Goal: Information Seeking & Learning: Check status

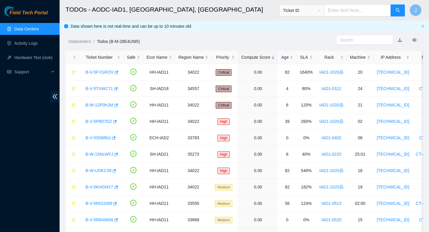
click at [29, 28] on link "Data Centers" at bounding box center [26, 28] width 24 height 5
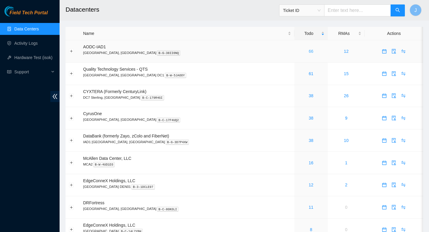
click at [308, 51] on link "66" at bounding box center [310, 51] width 5 height 5
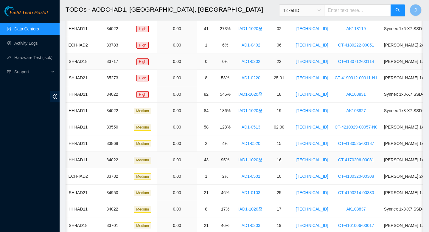
scroll to position [0, 199]
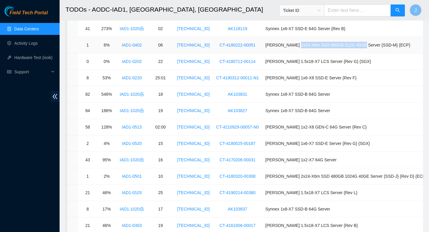
drag, startPoint x: 374, startPoint y: 45, endPoint x: 314, endPoint y: 43, distance: 59.9
click at [310, 43] on td "Ciara 2x24-X6m SSD 960GB 512G 40GE Server {SSD-M} {ECP}" at bounding box center [346, 45] width 168 height 16
drag, startPoint x: 405, startPoint y: 44, endPoint x: 277, endPoint y: 43, distance: 128.9
click at [277, 43] on td "Ciara 2x24-X6m SSD 960GB 512G 40GE Server {SSD-M} {ECP}" at bounding box center [346, 45] width 168 height 16
copy td "Ciara 2x24-X6m SSD 960GB 512G 40GE Server {SSD-M} {ECP}"
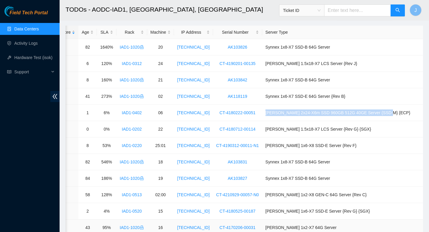
scroll to position [0, 0]
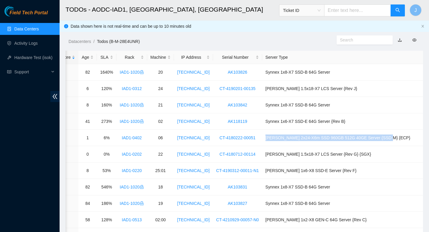
click at [33, 29] on link "Data Centers" at bounding box center [26, 28] width 24 height 5
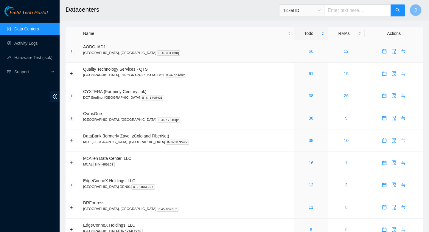
click at [308, 52] on link "66" at bounding box center [310, 51] width 5 height 5
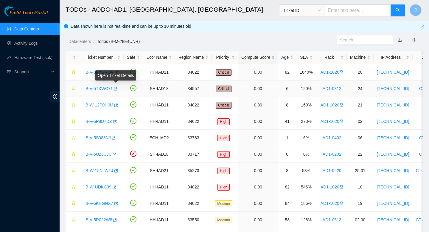
click at [118, 88] on icon "button" at bounding box center [116, 88] width 4 height 3
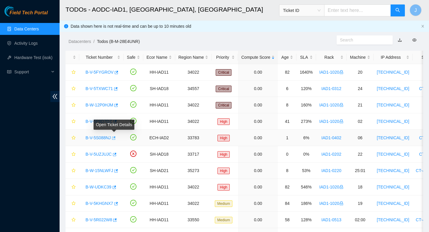
click at [115, 138] on icon "button" at bounding box center [114, 137] width 4 height 3
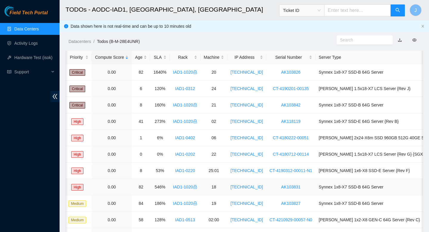
scroll to position [0, 199]
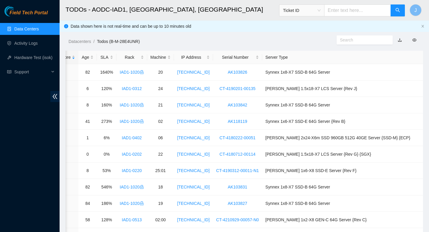
click at [34, 31] on link "Data Centers" at bounding box center [26, 28] width 24 height 5
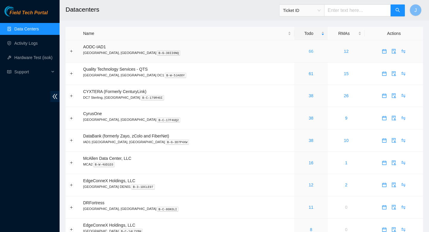
click at [308, 49] on link "66" at bounding box center [310, 51] width 5 height 5
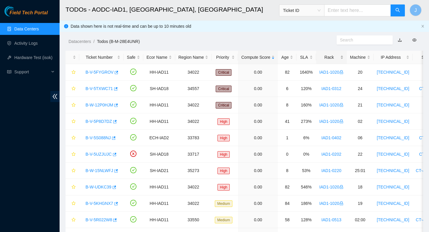
click at [343, 57] on div "Rack" at bounding box center [331, 57] width 24 height 7
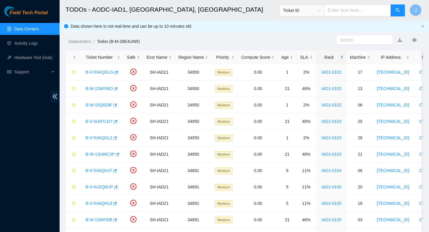
click at [343, 57] on div "Rack" at bounding box center [331, 57] width 24 height 7
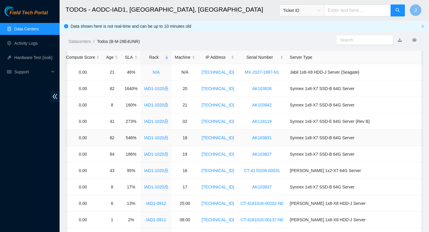
scroll to position [0, 179]
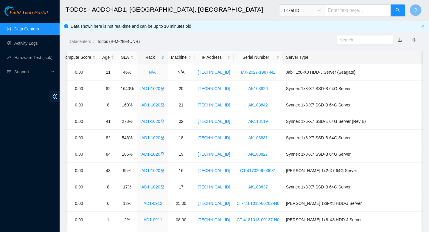
click at [317, 55] on div "Server Type" at bounding box center [366, 57] width 161 height 7
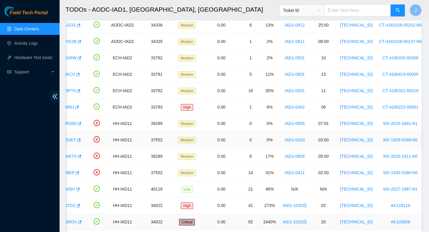
scroll to position [0, 0]
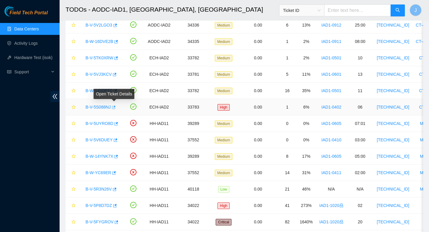
click at [115, 107] on icon "button" at bounding box center [113, 107] width 4 height 4
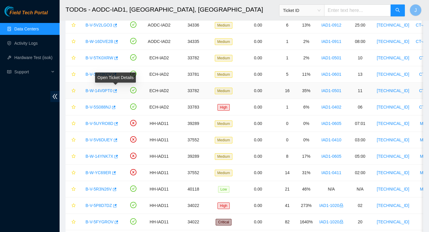
click at [117, 91] on span at bounding box center [114, 90] width 5 height 5
click at [115, 91] on icon "button" at bounding box center [115, 91] width 4 height 4
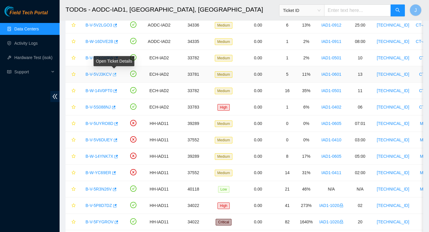
click at [116, 73] on icon "button" at bounding box center [115, 74] width 4 height 3
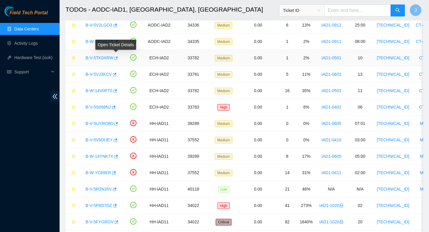
click at [118, 58] on icon "button" at bounding box center [116, 57] width 4 height 3
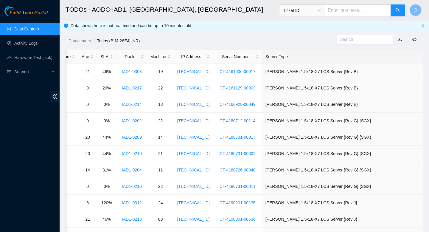
scroll to position [774, 0]
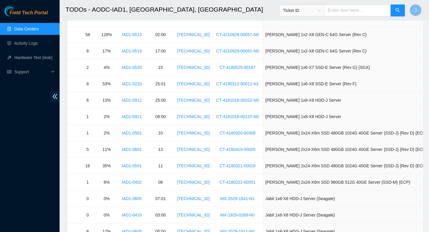
click at [39, 28] on link "Data Centers" at bounding box center [26, 28] width 24 height 5
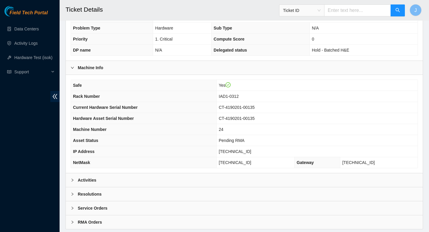
scroll to position [157, 0]
click at [121, 180] on div "Activities" at bounding box center [244, 179] width 357 height 14
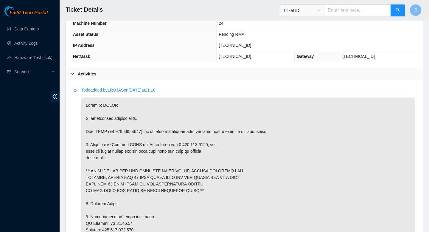
scroll to position [258, 0]
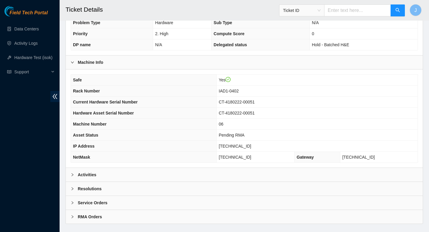
scroll to position [162, 0]
click at [196, 166] on div "Safe Yes Rack Number IAD1-0402 Current Hardware Serial Number CT-4180222-00051 …" at bounding box center [244, 118] width 357 height 98
click at [193, 174] on div "Activities" at bounding box center [244, 174] width 357 height 14
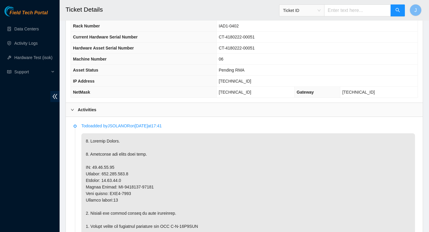
scroll to position [227, 0]
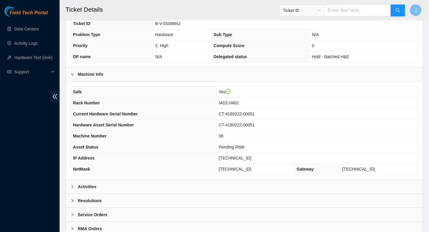
scroll to position [172, 0]
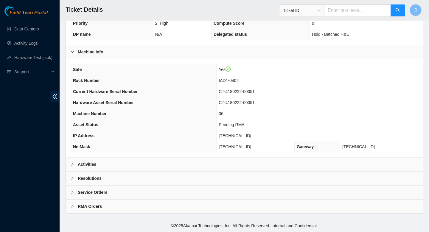
click at [217, 165] on div "Activities" at bounding box center [244, 164] width 357 height 14
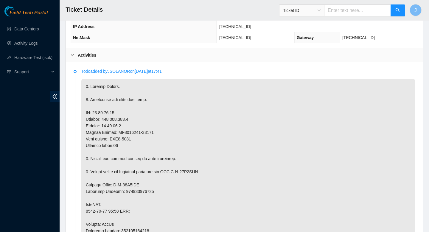
scroll to position [267, 0]
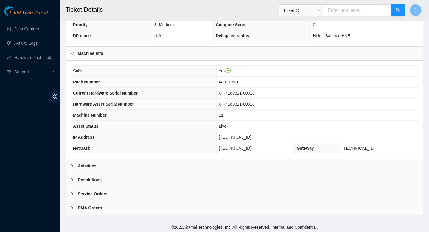
scroll to position [172, 0]
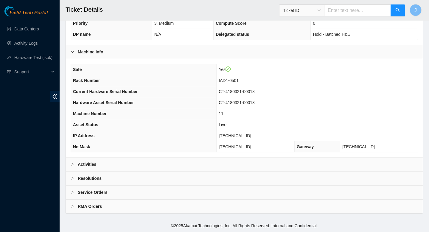
click at [213, 164] on div "Activities" at bounding box center [244, 164] width 357 height 14
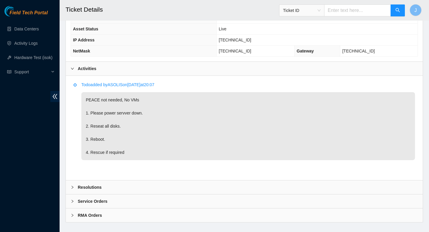
scroll to position [270, 0]
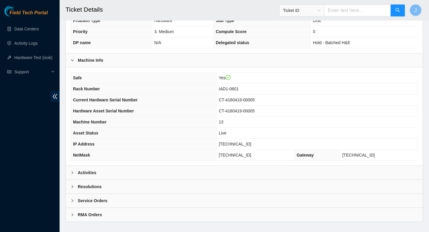
scroll to position [172, 0]
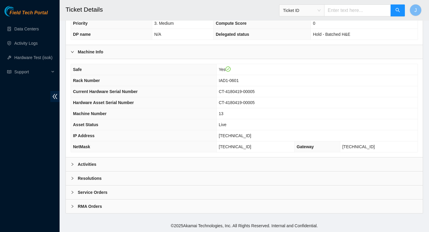
click at [172, 162] on div "Activities" at bounding box center [244, 164] width 357 height 14
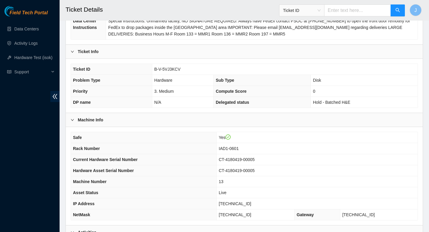
scroll to position [104, 0]
drag, startPoint x: 185, startPoint y: 69, endPoint x: 148, endPoint y: 66, distance: 37.0
click at [148, 66] on tr "Ticket ID B-V-5VJ3KCV" at bounding box center [244, 69] width 346 height 11
click at [188, 75] on tbody "Ticket ID B-V-5VJ3KCV Problem Type Hardware Sub Type Disk Priority 3. Medium Co…" at bounding box center [244, 86] width 346 height 44
click at [185, 68] on td "B-V-5VJ3KCV" at bounding box center [285, 69] width 266 height 11
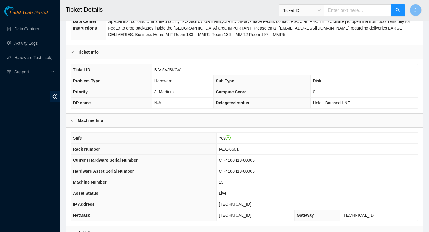
click at [185, 68] on td "B-V-5VJ3KCV" at bounding box center [285, 69] width 266 height 11
drag, startPoint x: 185, startPoint y: 68, endPoint x: 154, endPoint y: 71, distance: 31.9
click at [154, 71] on td "B-V-5VJ3KCV" at bounding box center [285, 69] width 266 height 11
copy span "B-V-5VJ3KCV"
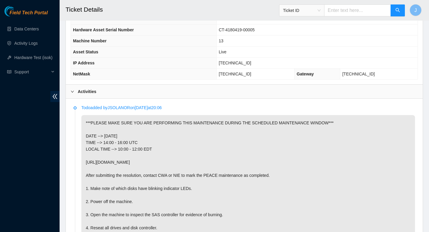
scroll to position [275, 0]
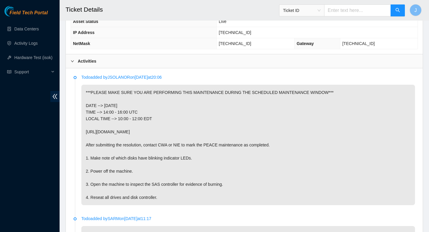
copy span "B-V-5VJ3KCV"
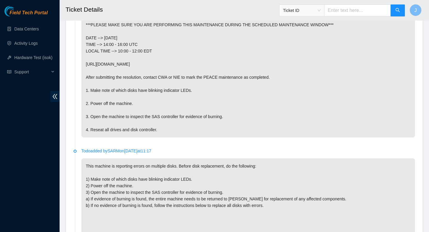
scroll to position [343, 0]
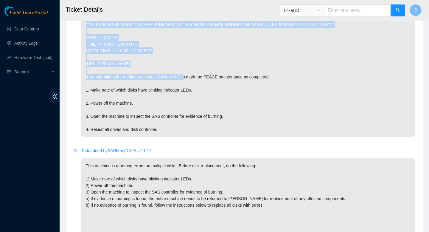
drag, startPoint x: 195, startPoint y: 64, endPoint x: 81, endPoint y: 24, distance: 120.7
click at [81, 24] on p "***PLEASE MAKE SURE YOU ARE PERFORMING THIS MAINTENANCE DURING THE SCHEDULED MA…" at bounding box center [247, 77] width 333 height 120
copy p "***PLEASE MAKE SURE YOU ARE PERFORMING THIS MAINTENANCE DURING THE SCHEDULED MA…"
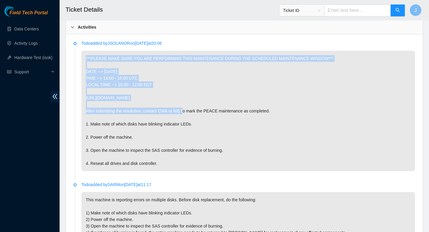
scroll to position [309, 0]
click at [197, 98] on p "***PLEASE MAKE SURE YOU ARE PERFORMING THIS MAINTENANCE DURING THE SCHEDULED MA…" at bounding box center [247, 111] width 333 height 120
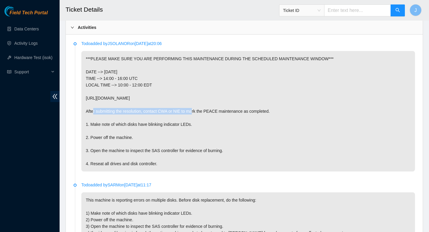
drag, startPoint x: 196, startPoint y: 98, endPoint x: 91, endPoint y: 96, distance: 104.5
click at [91, 96] on p "***PLEASE MAKE SURE YOU ARE PERFORMING THIS MAINTENANCE DURING THE SCHEDULED MA…" at bounding box center [247, 111] width 333 height 120
click at [183, 91] on p "***PLEASE MAKE SURE YOU ARE PERFORMING THIS MAINTENANCE DURING THE SCHEDULED MA…" at bounding box center [247, 111] width 333 height 120
drag, startPoint x: 196, startPoint y: 98, endPoint x: 86, endPoint y: 96, distance: 110.4
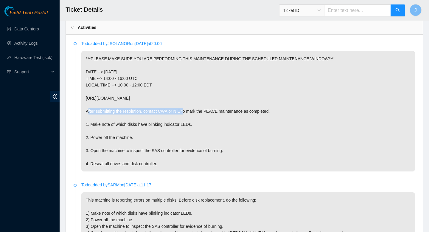
click at [86, 96] on p "***PLEASE MAKE SURE YOU ARE PERFORMING THIS MAINTENANCE DURING THE SCHEDULED MA…" at bounding box center [247, 111] width 333 height 120
copy p "https://peace.akamai.com/peace-web/#/checklist/96517"
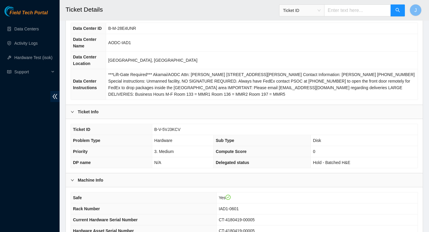
scroll to position [0, 0]
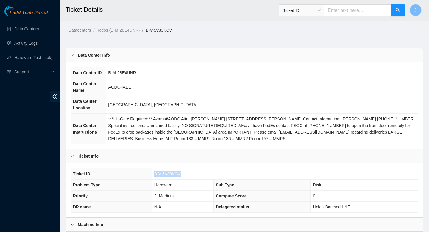
drag, startPoint x: 183, startPoint y: 172, endPoint x: 151, endPoint y: 173, distance: 32.1
click at [151, 173] on tr "Ticket ID B-V-5VJ3KCV" at bounding box center [244, 173] width 346 height 11
copy tr "B-V-5VJ3KCV"
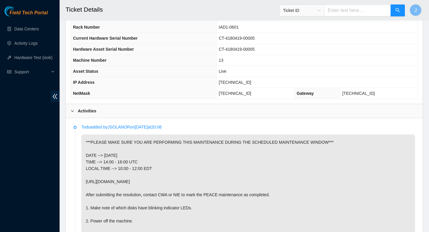
scroll to position [231, 0]
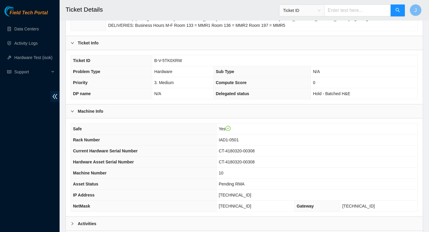
scroll to position [172, 0]
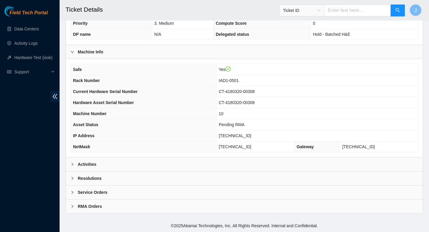
click at [152, 165] on div "Activities" at bounding box center [244, 164] width 357 height 14
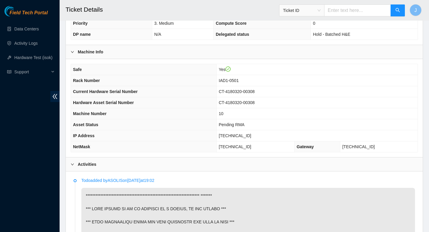
scroll to position [0, 0]
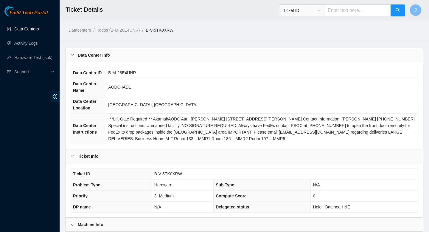
click at [23, 31] on link "Data Centers" at bounding box center [26, 28] width 24 height 5
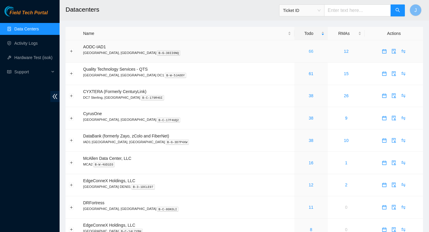
click at [308, 51] on link "66" at bounding box center [310, 51] width 5 height 5
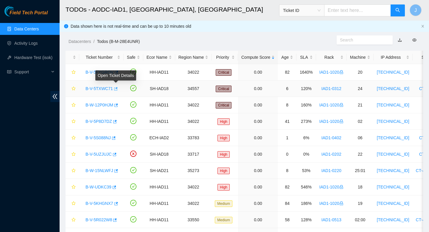
click at [118, 88] on icon "button" at bounding box center [116, 88] width 4 height 3
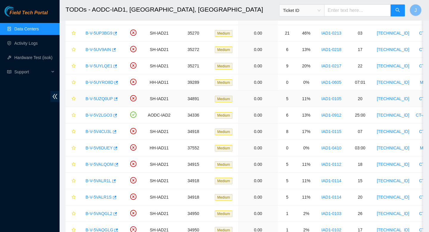
scroll to position [293, 0]
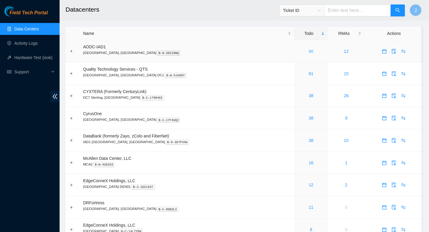
click at [308, 54] on link "66" at bounding box center [310, 51] width 5 height 5
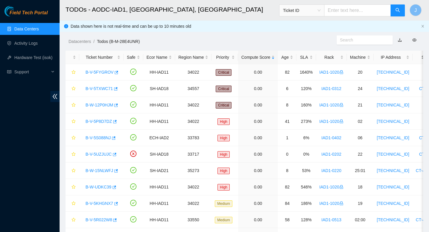
click at [352, 13] on input "text" at bounding box center [357, 10] width 67 height 12
type input "IAD1-0412"
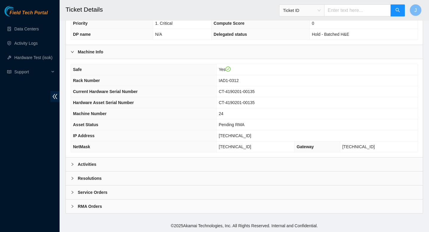
scroll to position [172, 0]
click at [216, 166] on div "Activities" at bounding box center [244, 164] width 357 height 14
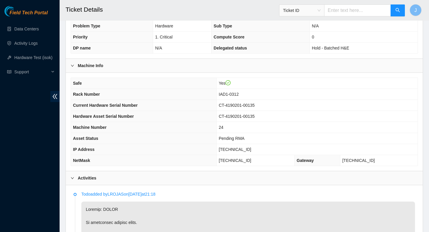
scroll to position [116, 0]
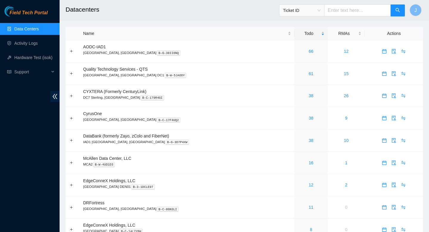
click at [360, 12] on input "text" at bounding box center [357, 10] width 67 height 12
paste input "B-W-13LD6UM"
type input "B-W-13LD6UM"
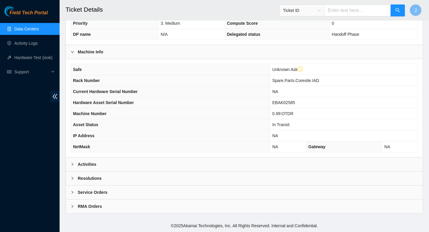
scroll to position [157, 0]
click at [176, 166] on div "Activities" at bounding box center [244, 164] width 357 height 14
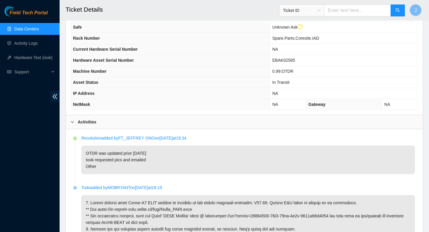
scroll to position [194, 0]
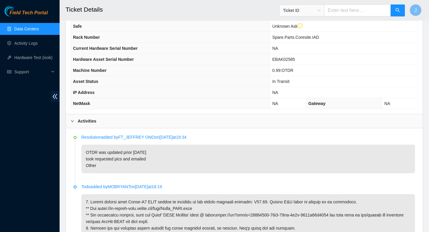
click at [341, 13] on input "text" at bounding box center [357, 10] width 67 height 12
paste input "23.212.189.4"
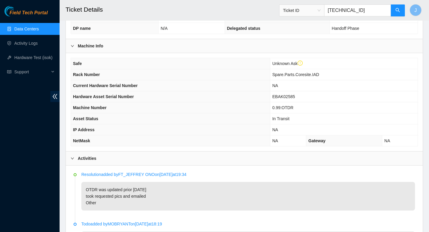
scroll to position [151, 0]
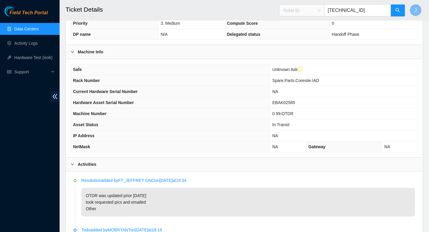
click at [320, 8] on span "Ticket ID" at bounding box center [302, 10] width 38 height 9
type input "23.212.189.4"
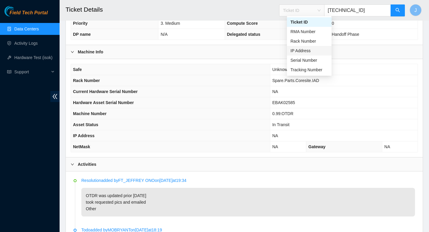
click at [312, 52] on div "IP Address" at bounding box center [309, 50] width 38 height 7
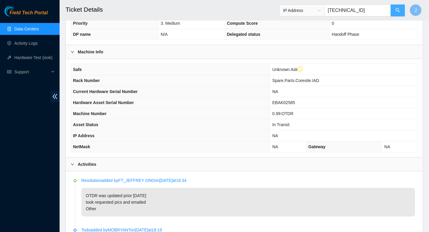
click at [398, 11] on icon "search" at bounding box center [397, 10] width 5 height 5
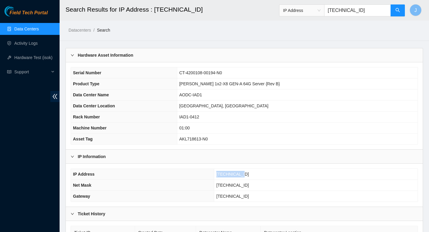
drag, startPoint x: 244, startPoint y: 174, endPoint x: 209, endPoint y: 176, distance: 35.8
click at [209, 176] on tr "IP Address 23.212.189.4" at bounding box center [244, 173] width 346 height 11
copy tr "23.212.189.4"
click at [22, 31] on link "Data Centers" at bounding box center [26, 28] width 24 height 5
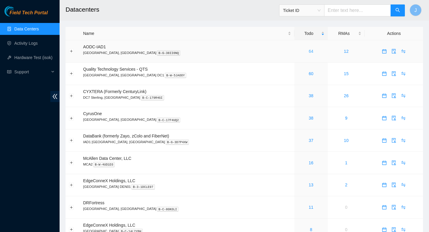
click at [308, 51] on link "64" at bounding box center [310, 51] width 5 height 5
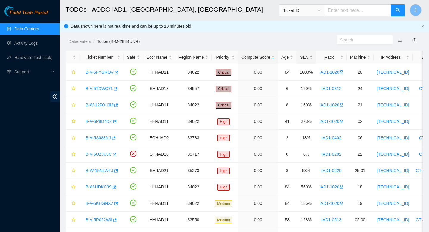
click at [313, 57] on div "SLA" at bounding box center [305, 57] width 13 height 7
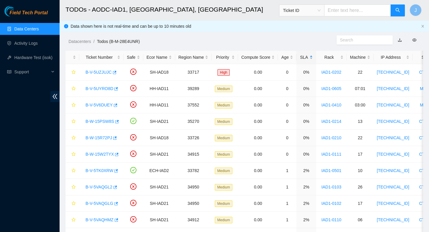
click at [313, 57] on div "SLA" at bounding box center [305, 57] width 13 height 7
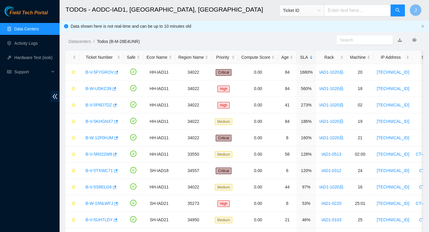
click at [313, 57] on div "SLA" at bounding box center [305, 57] width 13 height 7
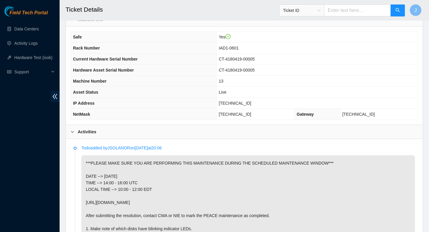
scroll to position [204, 0]
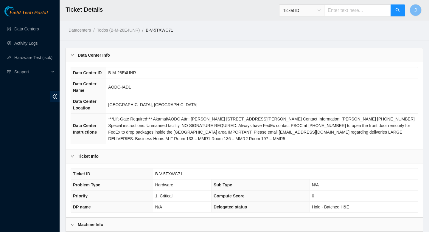
scroll to position [116, 0]
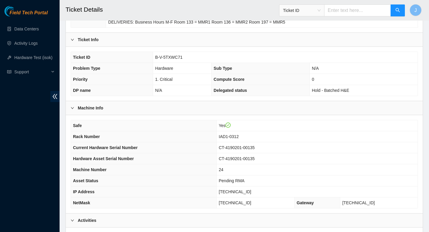
click at [361, 13] on input "text" at bounding box center [357, 10] width 67 height 12
paste input "B-W-15BM3I7"
type input "B-W-15BM3I7"
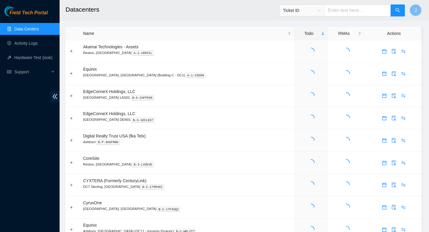
click at [366, 15] on input "text" at bounding box center [357, 10] width 67 height 12
paste input "B-W-15BM3I7"
type input "B-W-15BM3I7"
